Goal: Task Accomplishment & Management: Use online tool/utility

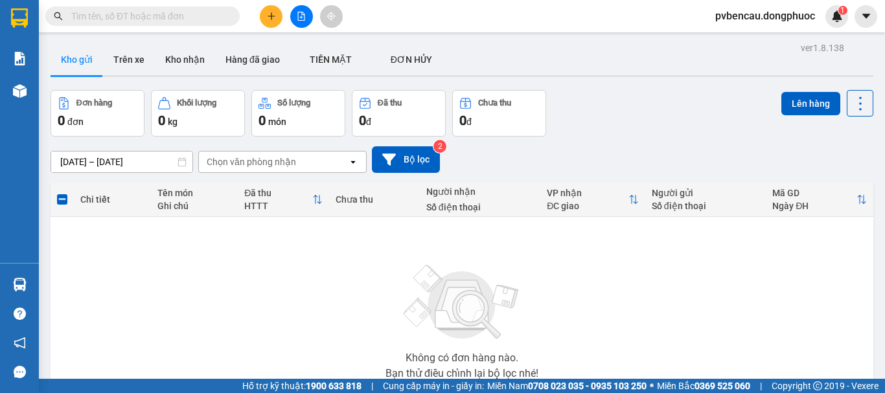
scroll to position [94, 0]
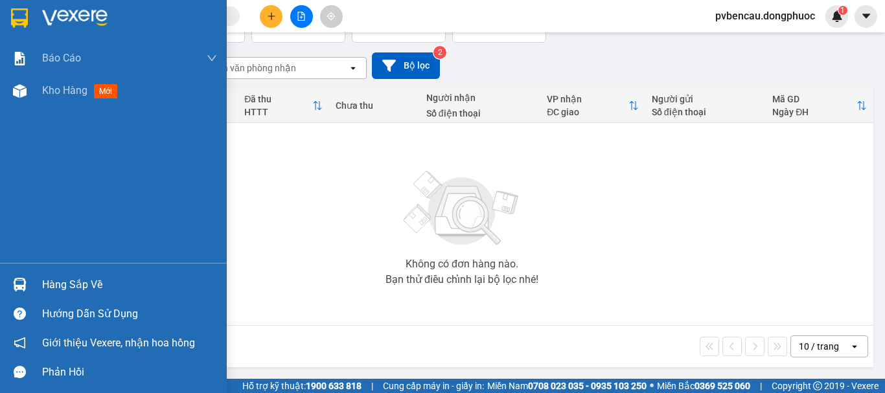
click at [69, 277] on div "Hàng sắp về" at bounding box center [129, 284] width 175 height 19
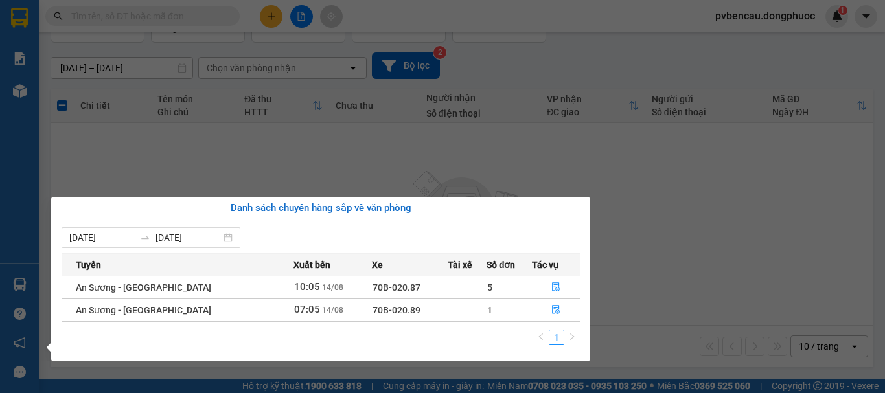
click at [306, 168] on section "Kết quả tìm kiếm ( 0 ) Bộ lọc No Data pvbencau.dongphuoc 1 Báo cáo Mẫu 1: Báo c…" at bounding box center [442, 196] width 885 height 393
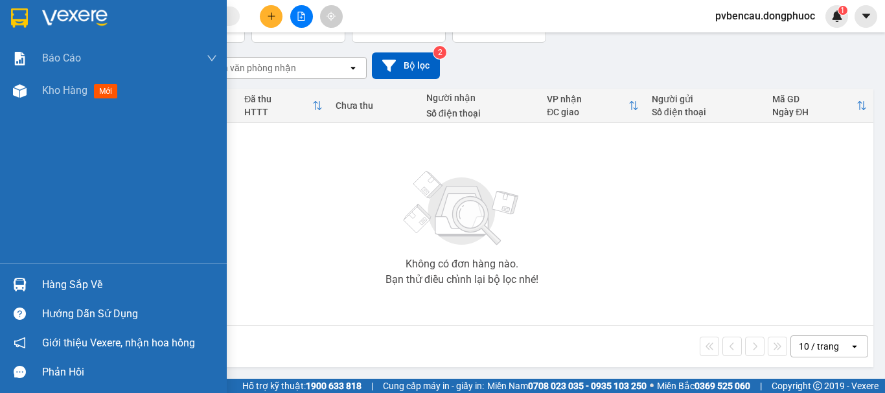
click at [35, 283] on div "Hàng sắp về" at bounding box center [113, 284] width 227 height 29
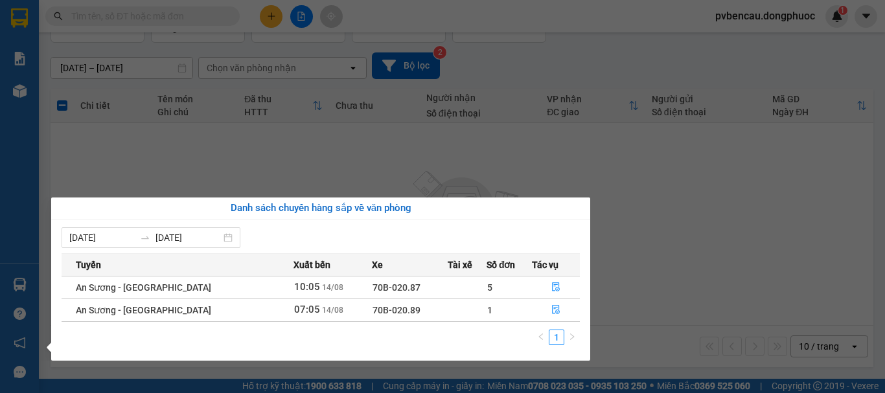
click at [200, 145] on section "Kết quả tìm kiếm ( 0 ) Bộ lọc No Data pvbencau.dongphuoc 1 Báo cáo Mẫu 1: Báo c…" at bounding box center [442, 196] width 885 height 393
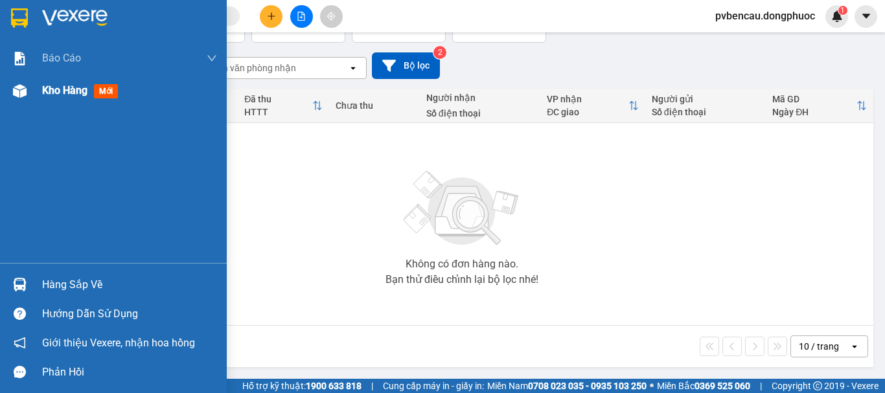
click at [52, 95] on span "Kho hàng" at bounding box center [64, 90] width 45 height 12
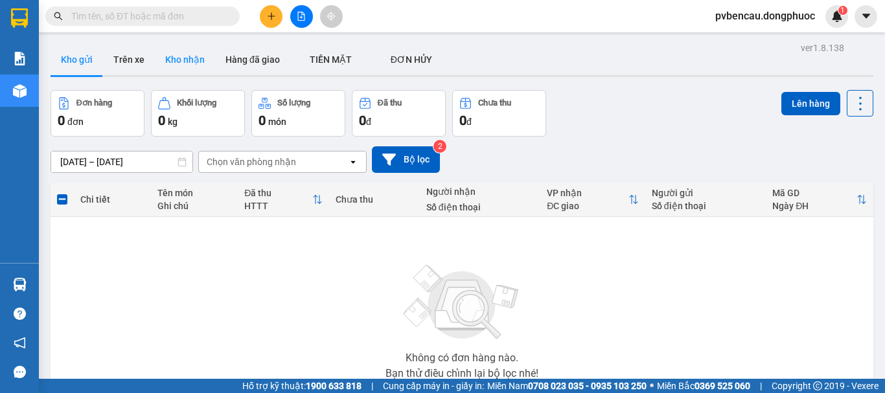
click at [182, 56] on button "Kho nhận" at bounding box center [185, 59] width 60 height 31
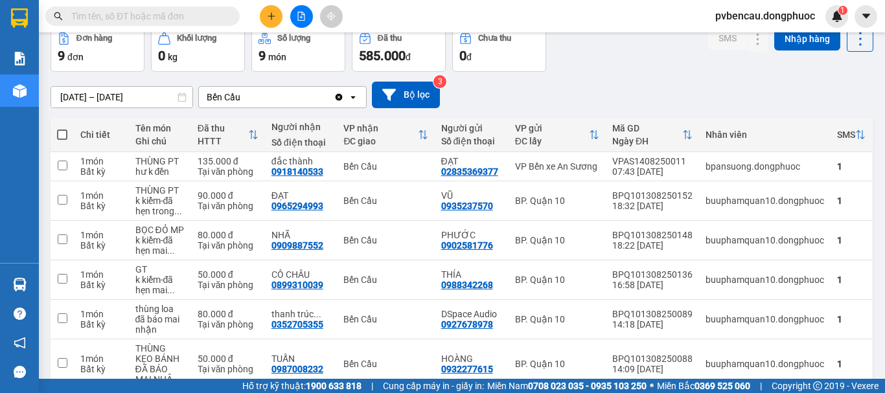
scroll to position [259, 0]
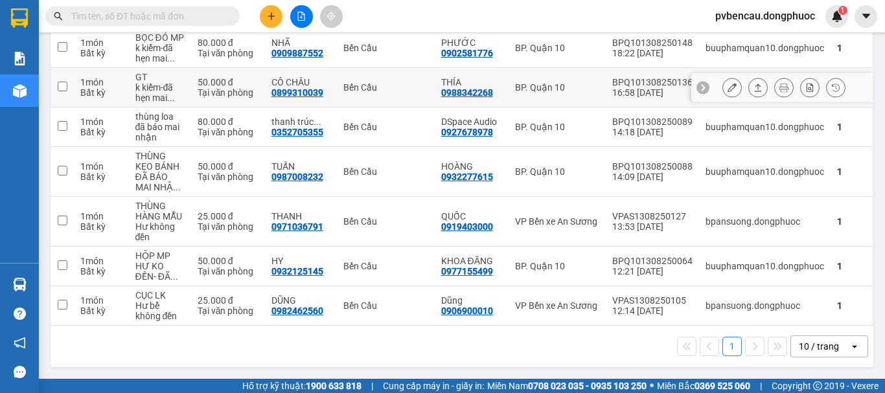
click at [238, 95] on div "Tại văn phòng" at bounding box center [228, 92] width 61 height 10
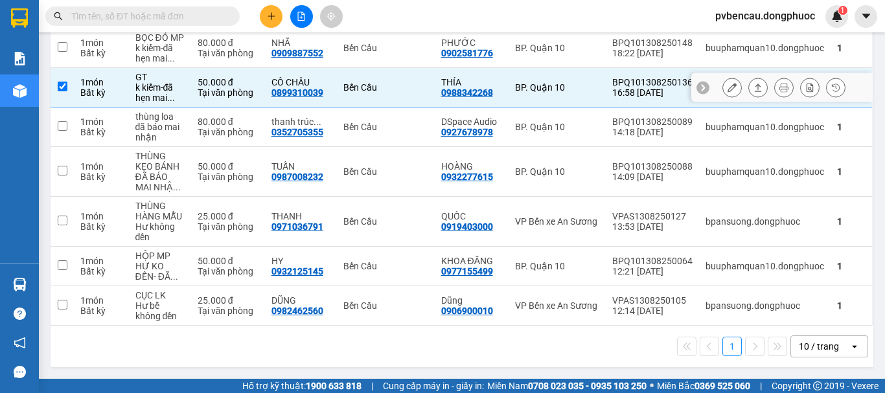
click at [238, 95] on div "Tại văn phòng" at bounding box center [228, 92] width 61 height 10
checkbox input "false"
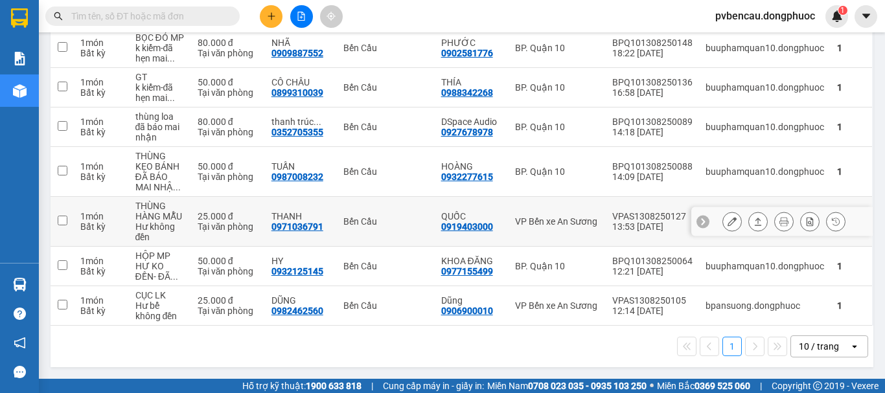
drag, startPoint x: 195, startPoint y: 219, endPoint x: 209, endPoint y: 227, distance: 15.7
click at [200, 223] on td "25.000 đ Tại văn phòng" at bounding box center [228, 222] width 74 height 50
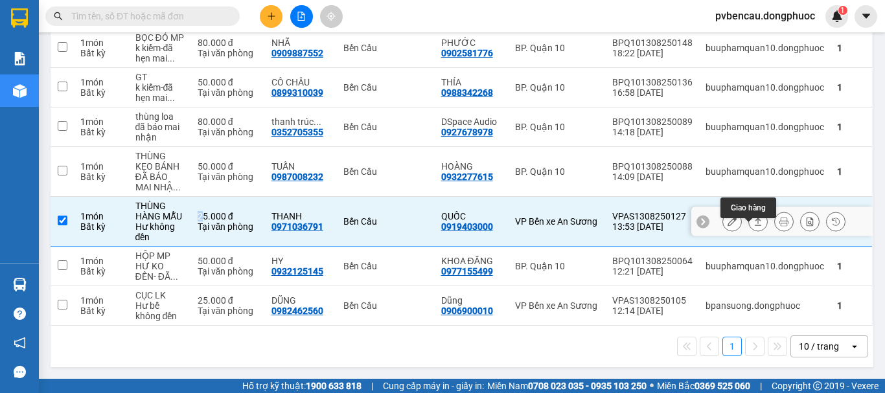
click at [753, 226] on icon at bounding box center [757, 221] width 9 height 9
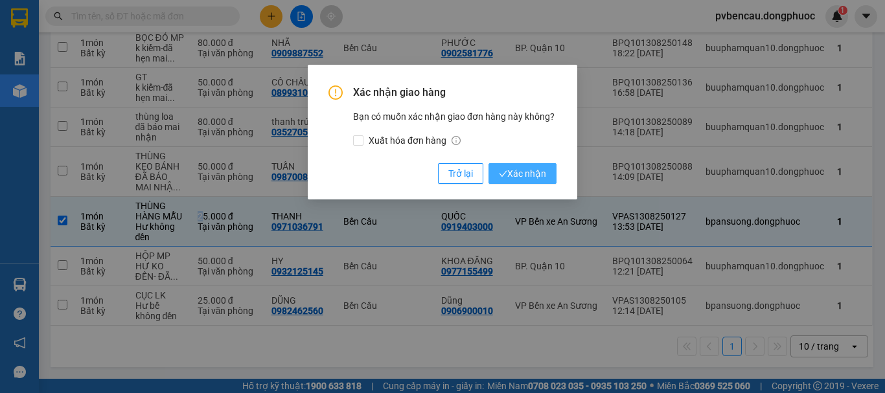
click at [538, 168] on span "Xác nhận" at bounding box center [522, 173] width 47 height 14
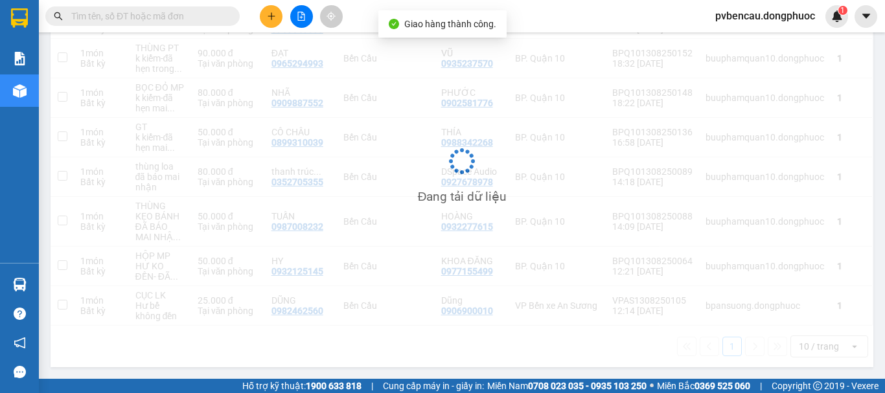
scroll to position [218, 0]
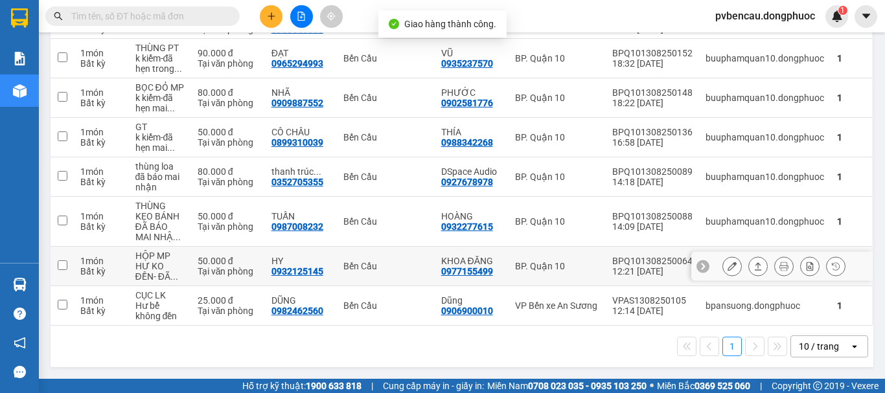
click at [209, 266] on div "Tại văn phòng" at bounding box center [228, 271] width 61 height 10
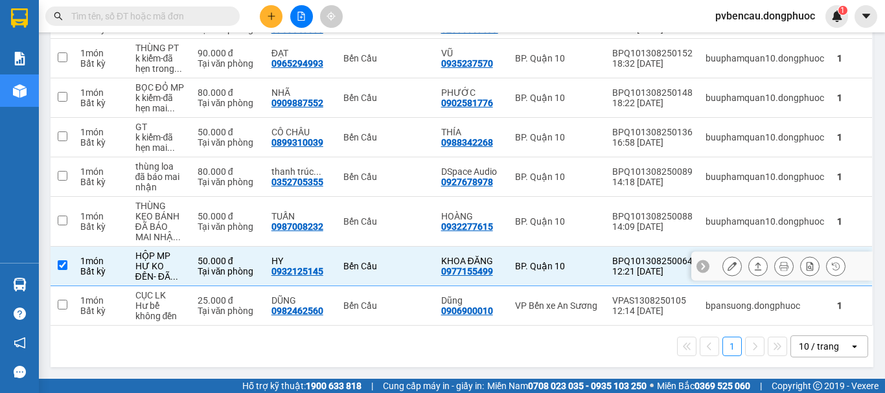
click at [176, 261] on div "HƯ KO ĐỀN- ĐÃ ..." at bounding box center [159, 271] width 49 height 21
checkbox input "false"
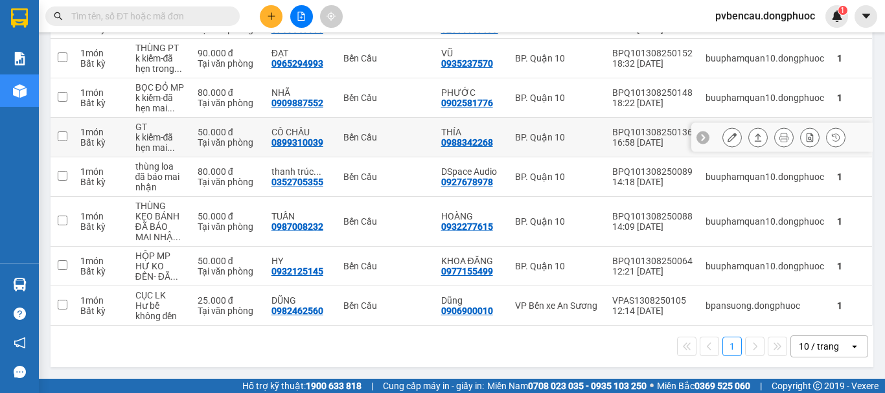
scroll to position [88, 0]
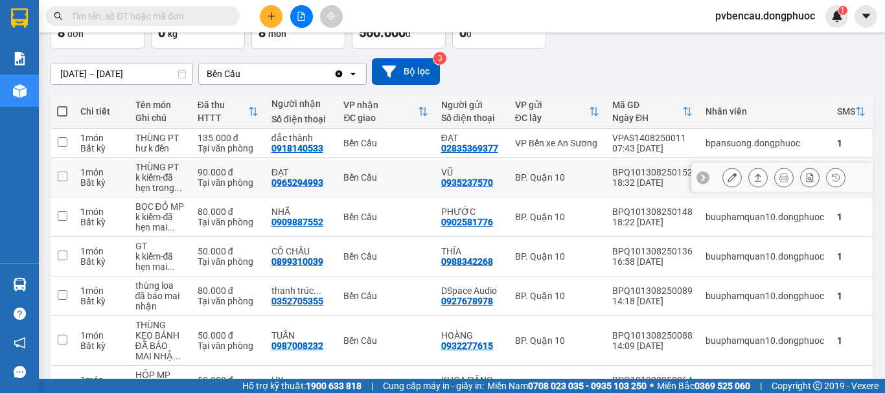
click at [213, 171] on div "90.000 đ" at bounding box center [228, 172] width 61 height 10
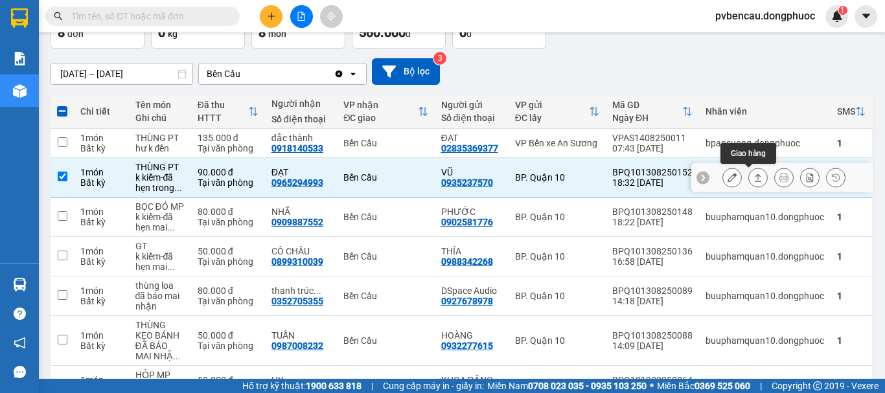
click at [755, 175] on icon at bounding box center [758, 178] width 7 height 8
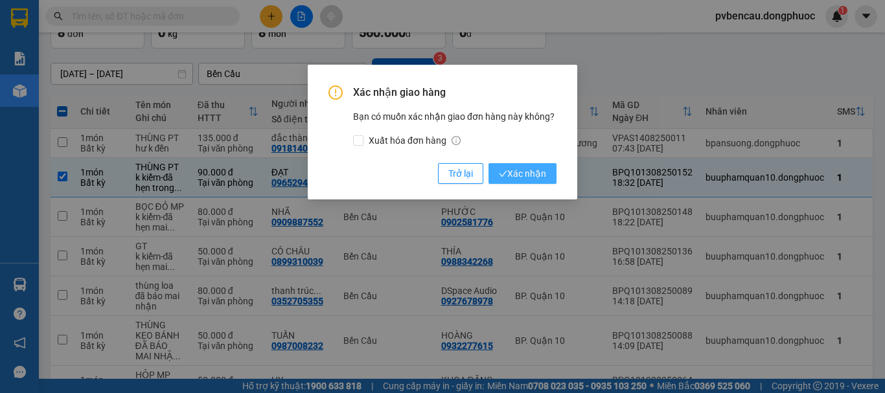
click at [534, 177] on span "Xác nhận" at bounding box center [522, 173] width 47 height 14
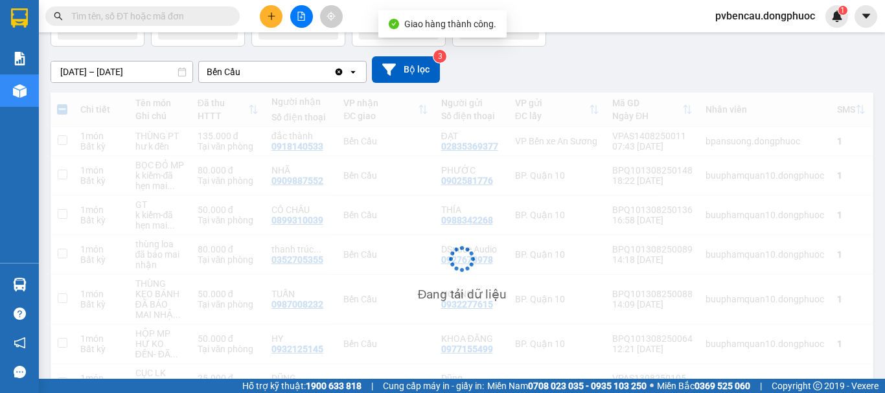
checkbox input "false"
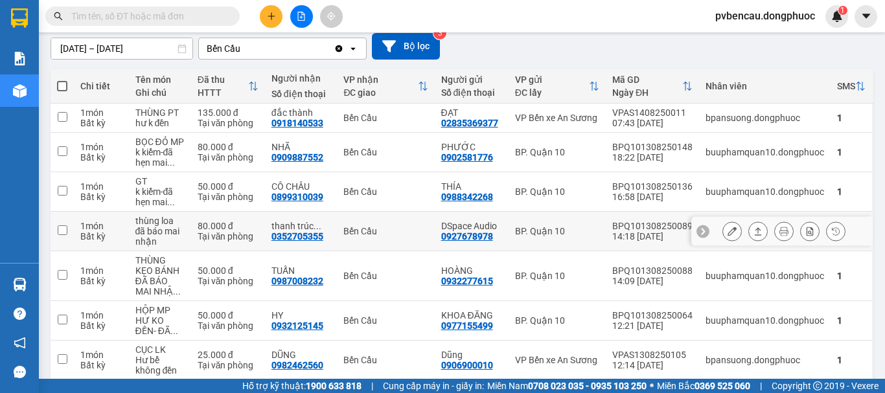
scroll to position [178, 0]
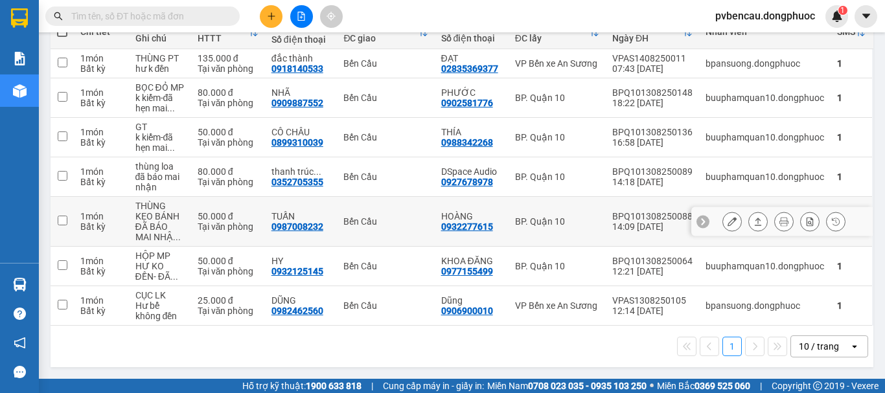
click at [218, 225] on div "Tại văn phòng" at bounding box center [228, 227] width 61 height 10
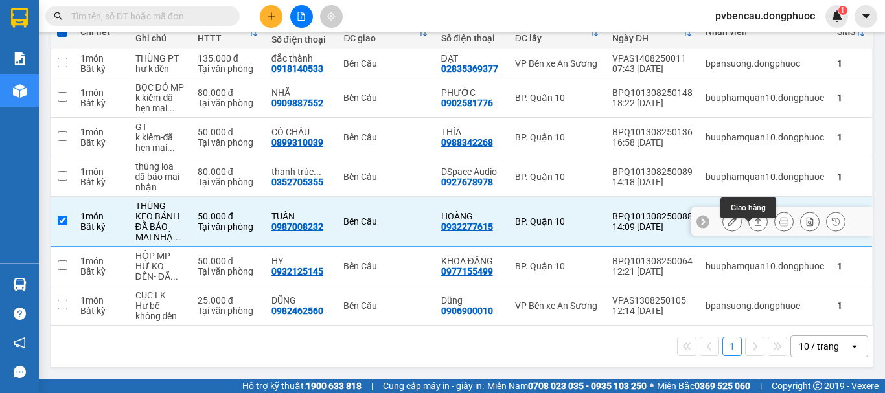
click at [753, 222] on icon at bounding box center [757, 221] width 9 height 9
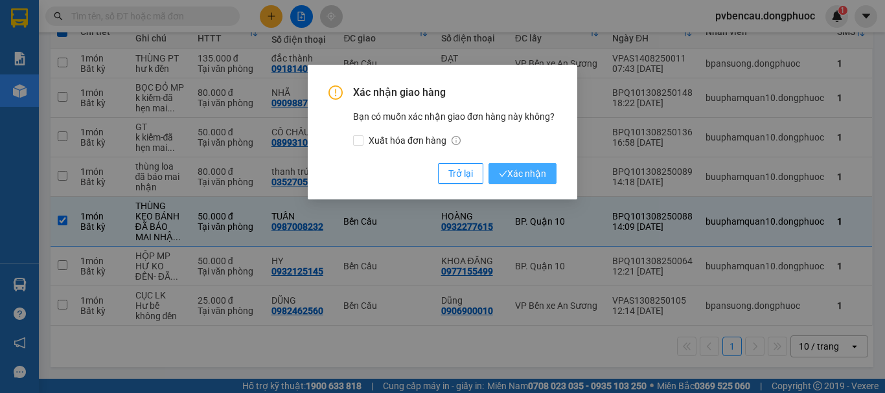
click at [536, 177] on span "Xác nhận" at bounding box center [522, 173] width 47 height 14
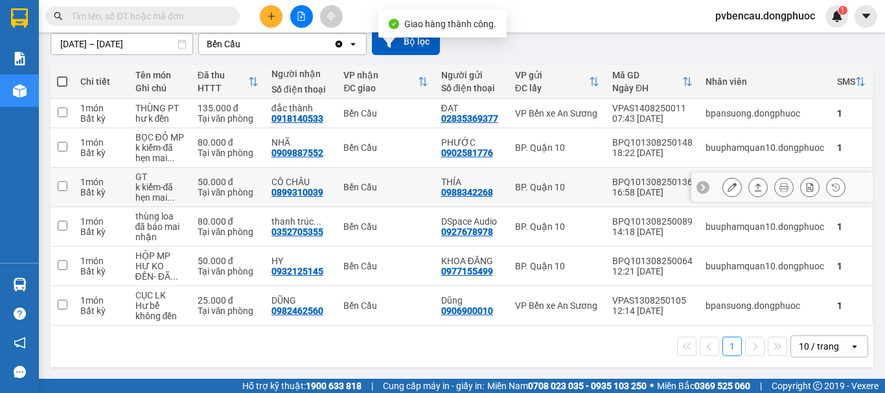
scroll to position [128, 0]
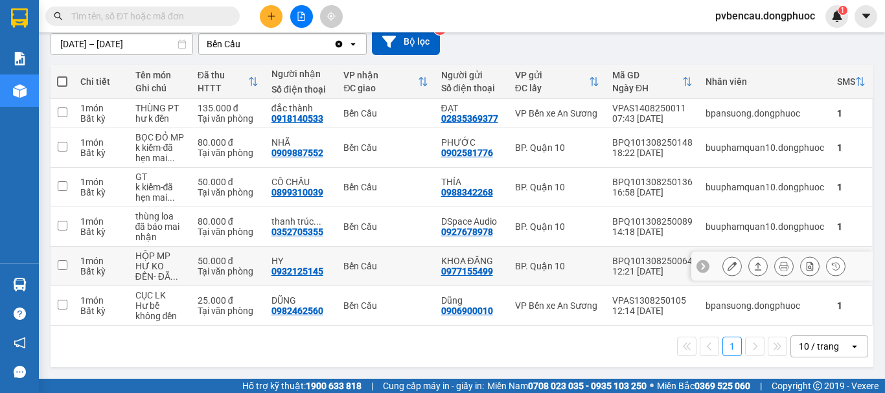
click at [205, 271] on div "Tại văn phòng" at bounding box center [228, 271] width 61 height 10
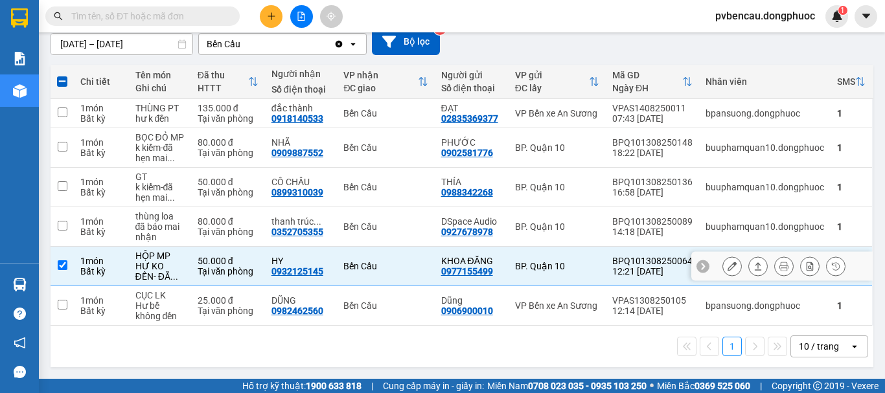
click at [753, 265] on icon at bounding box center [757, 266] width 9 height 9
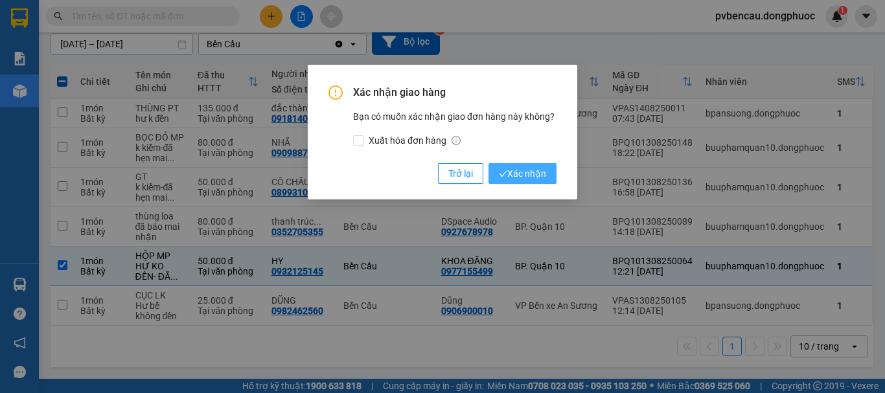
click at [522, 174] on span "Xác nhận" at bounding box center [522, 173] width 47 height 14
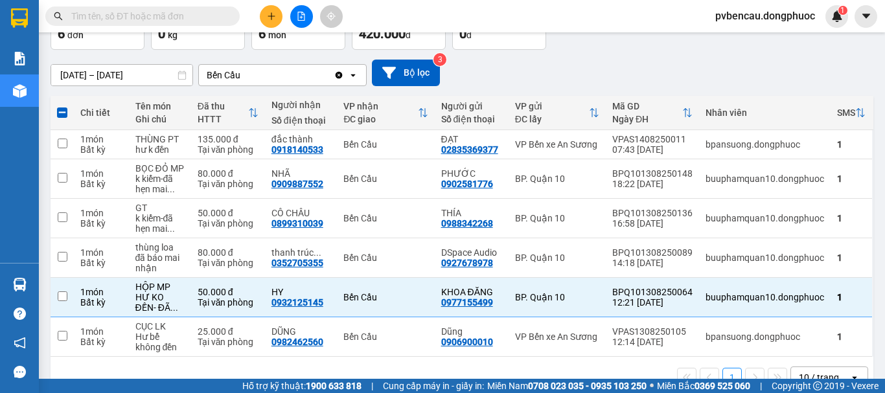
checkbox input "false"
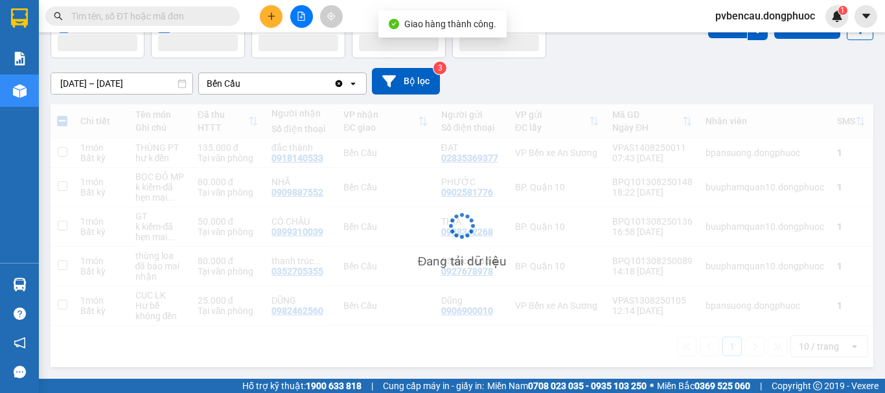
scroll to position [89, 0]
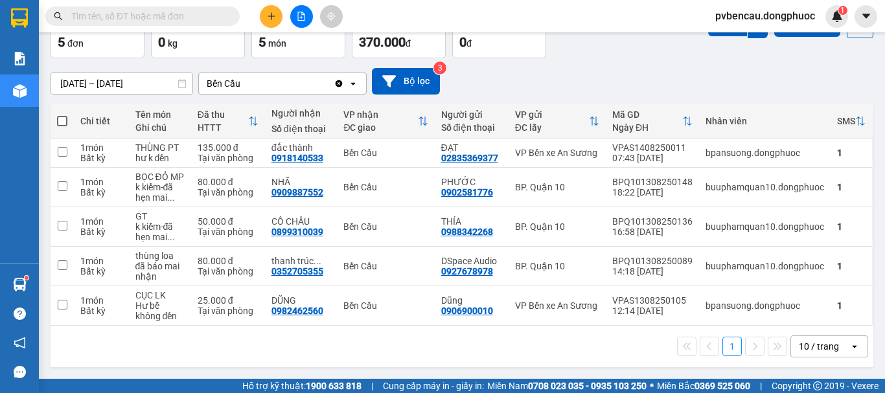
click at [243, 375] on main "ver 1.8.138 Kho gửi Trên xe Kho nhận Hàng đã giao TIỀN MẶT ĐƠN HỦY Đơn hàng 5…" at bounding box center [442, 189] width 885 height 379
